Goal: Task Accomplishment & Management: Manage account settings

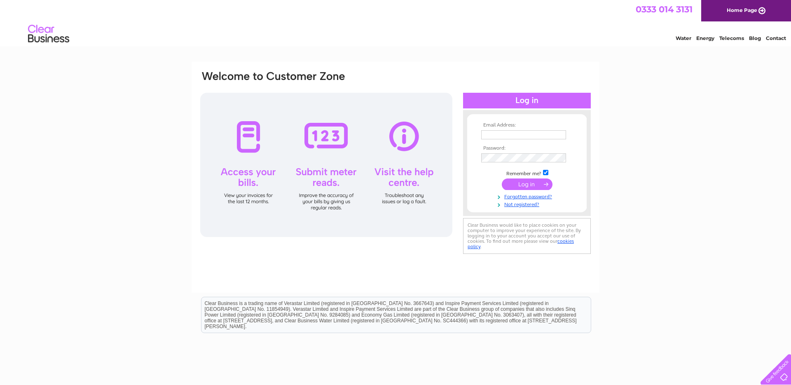
type input "Tracy.bullock@coverworld.co.uk"
click at [511, 186] on input "submit" at bounding box center [527, 184] width 51 height 12
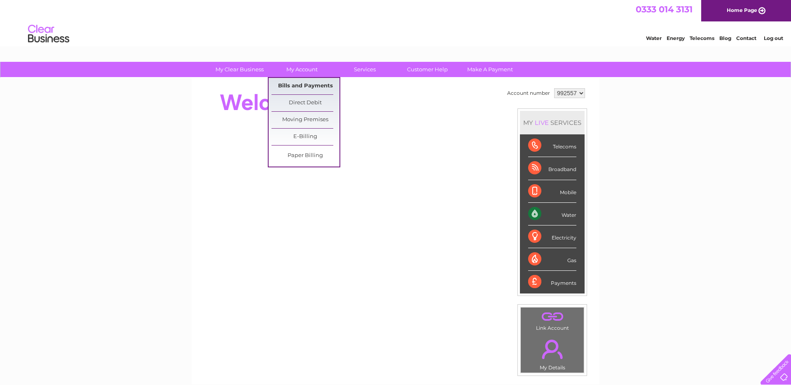
click at [298, 86] on link "Bills and Payments" at bounding box center [305, 86] width 68 height 16
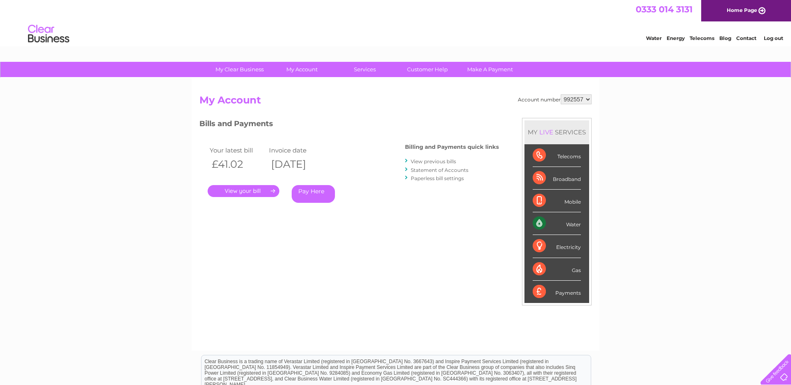
click at [264, 188] on link "." at bounding box center [244, 191] width 72 height 12
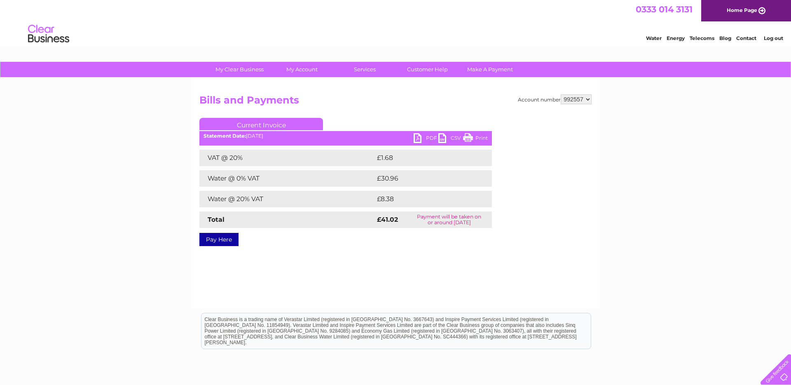
click at [434, 133] on link "PDF" at bounding box center [426, 139] width 25 height 12
